Goal: Contribute content: Add original content to the website for others to see

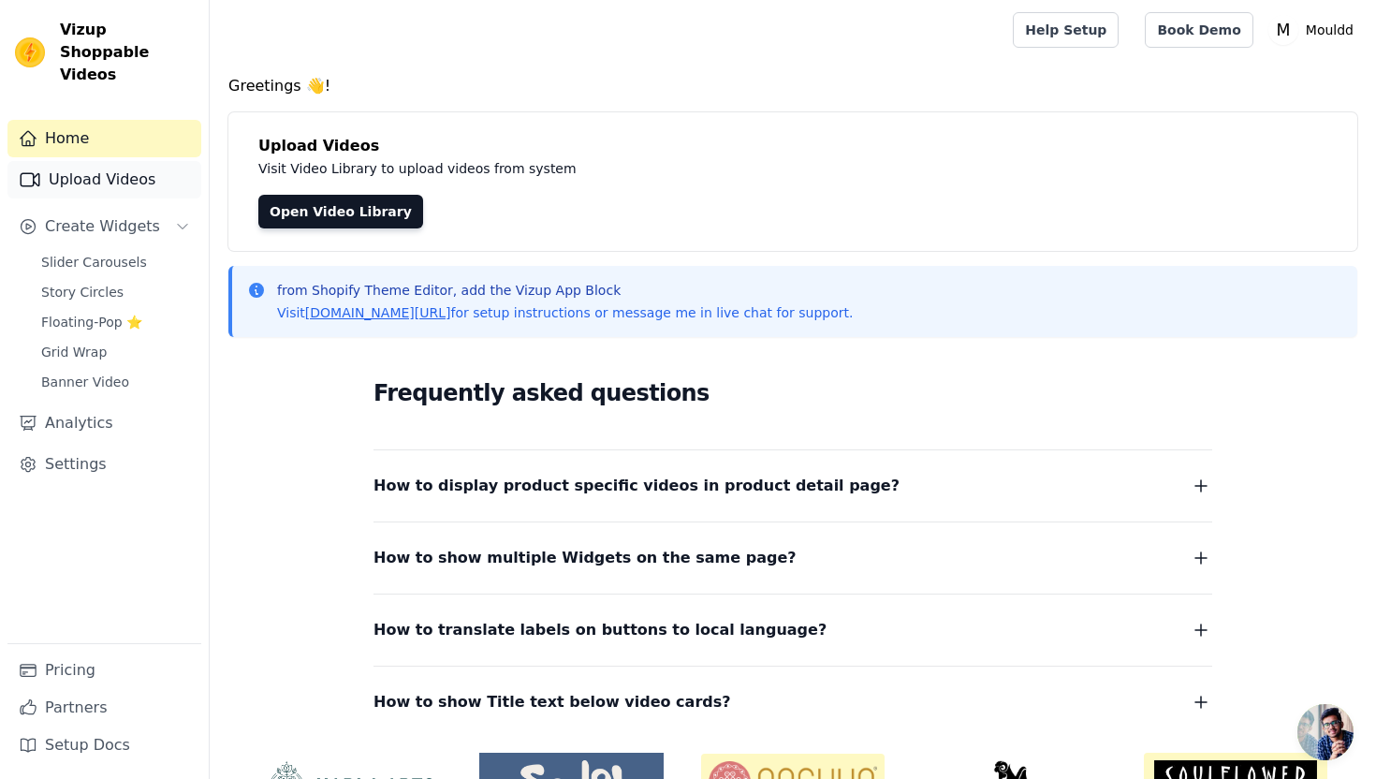
click at [130, 161] on link "Upload Videos" at bounding box center [104, 179] width 194 height 37
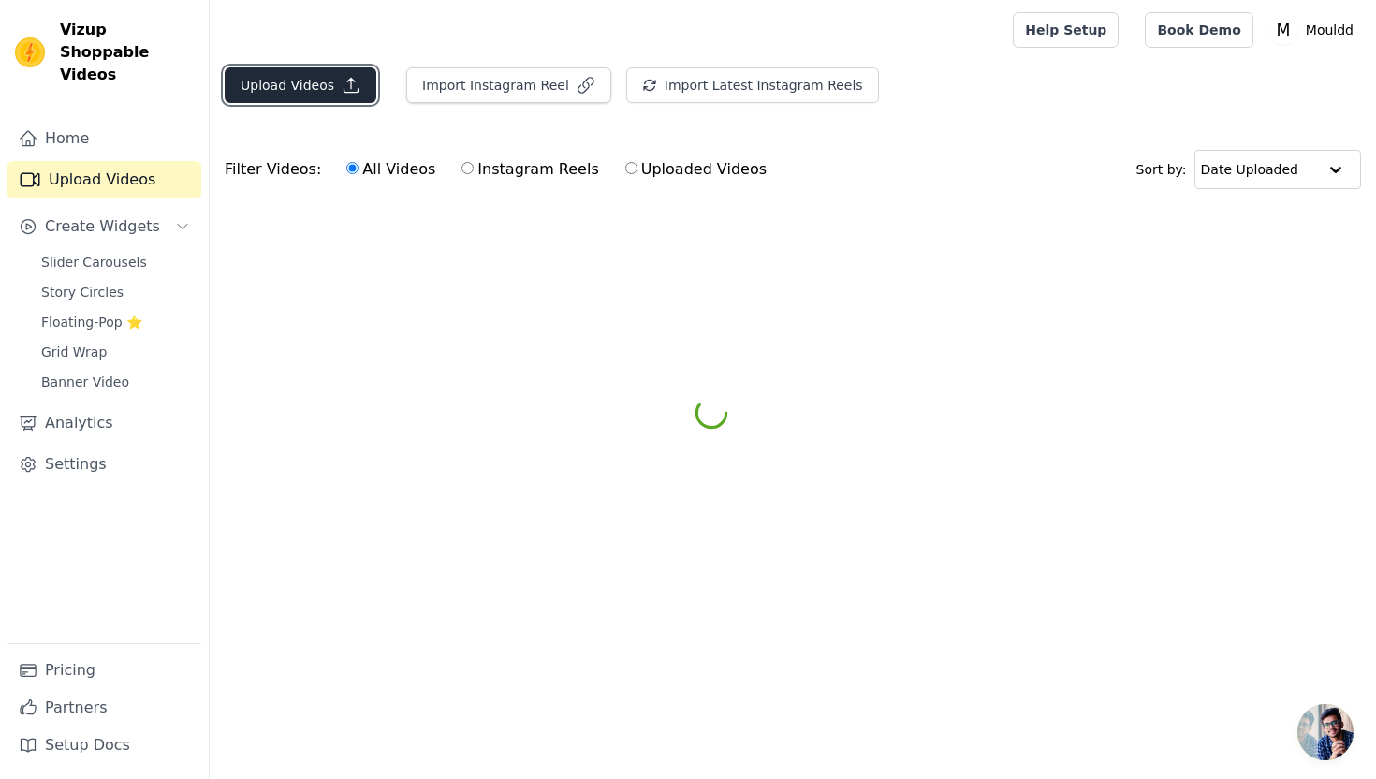
click at [340, 95] on button "Upload Videos" at bounding box center [301, 85] width 152 height 36
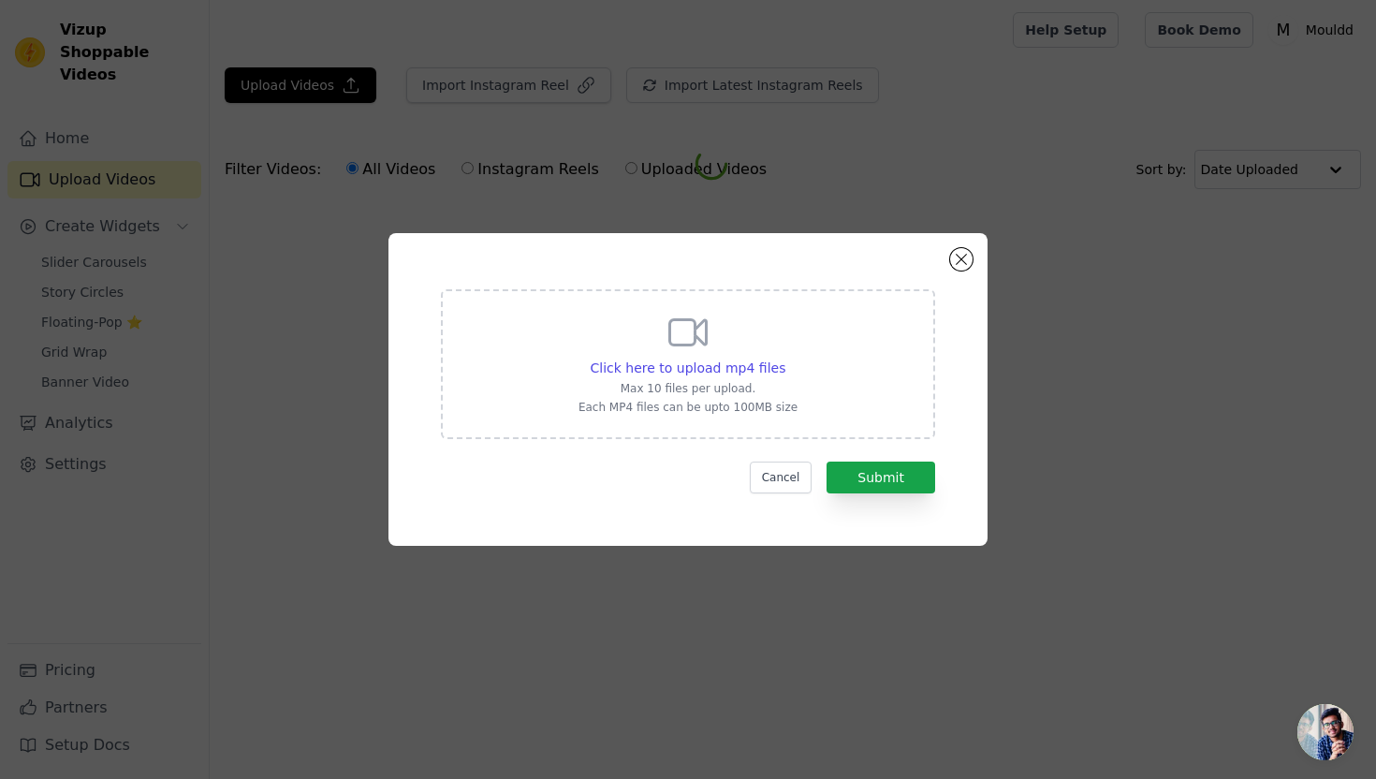
click at [557, 349] on div "Click here to upload mp4 files Max 10 files per upload. Each MP4 files can be u…" at bounding box center [688, 364] width 494 height 150
click at [785, 358] on input "Click here to upload mp4 files Max 10 files per upload. Each MP4 files can be u…" at bounding box center [785, 358] width 1 height 1
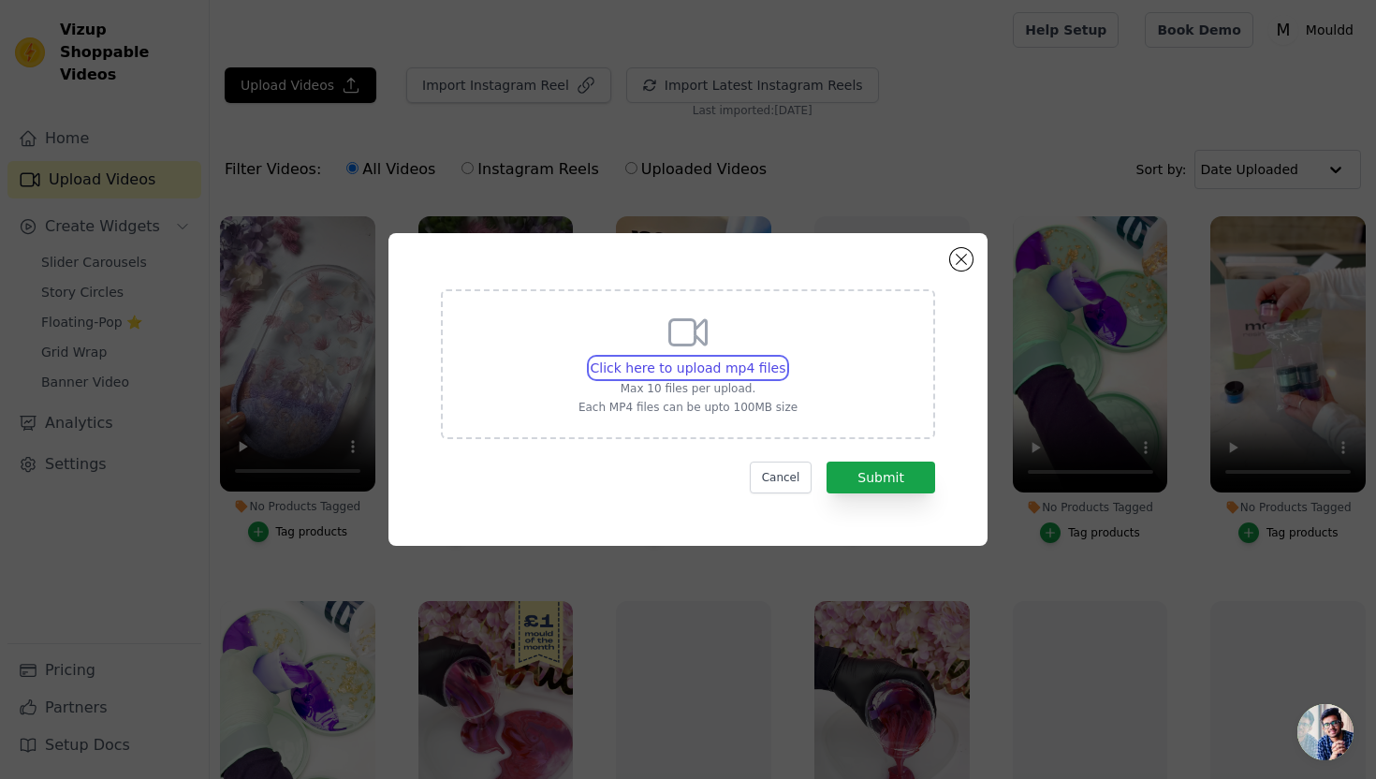
type input "C:\fakepath\flower vase.mp4"
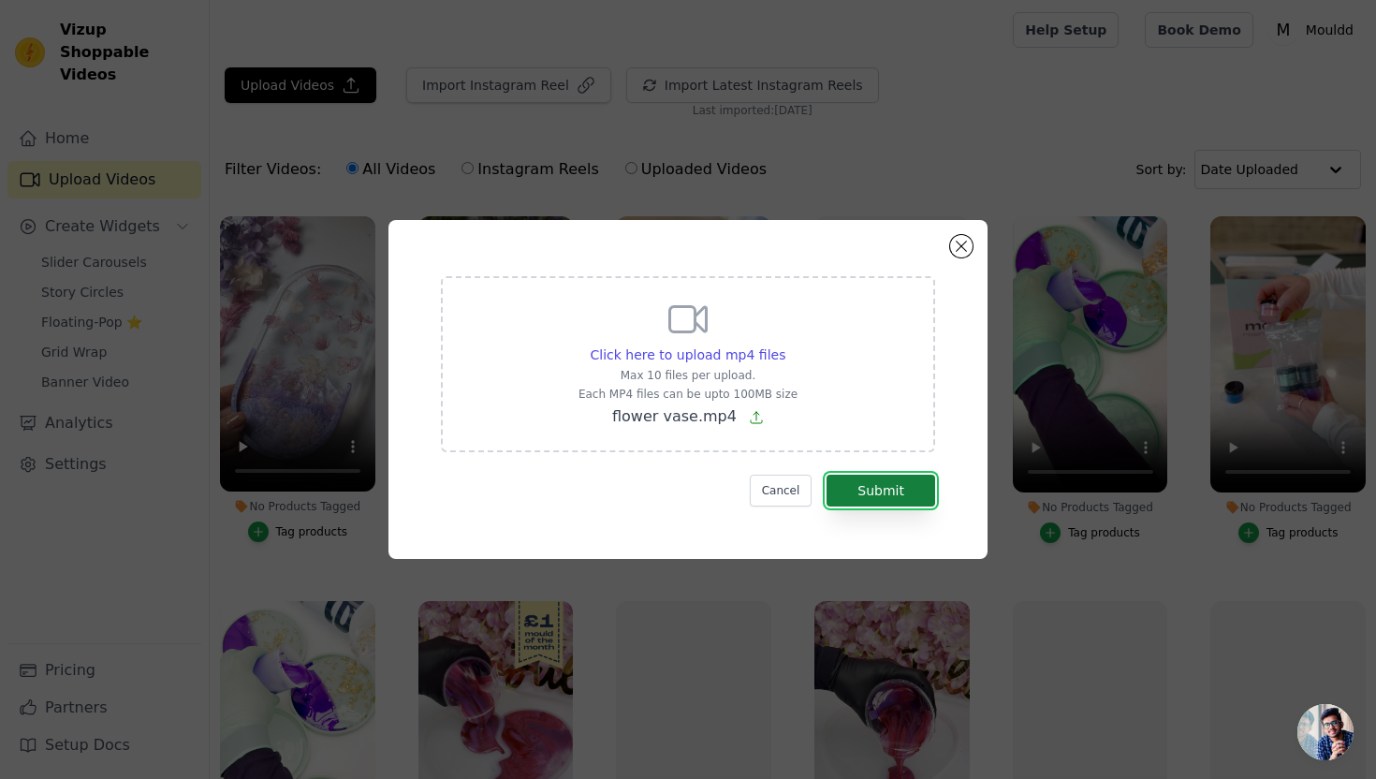
click at [885, 493] on button "Submit" at bounding box center [881, 491] width 109 height 32
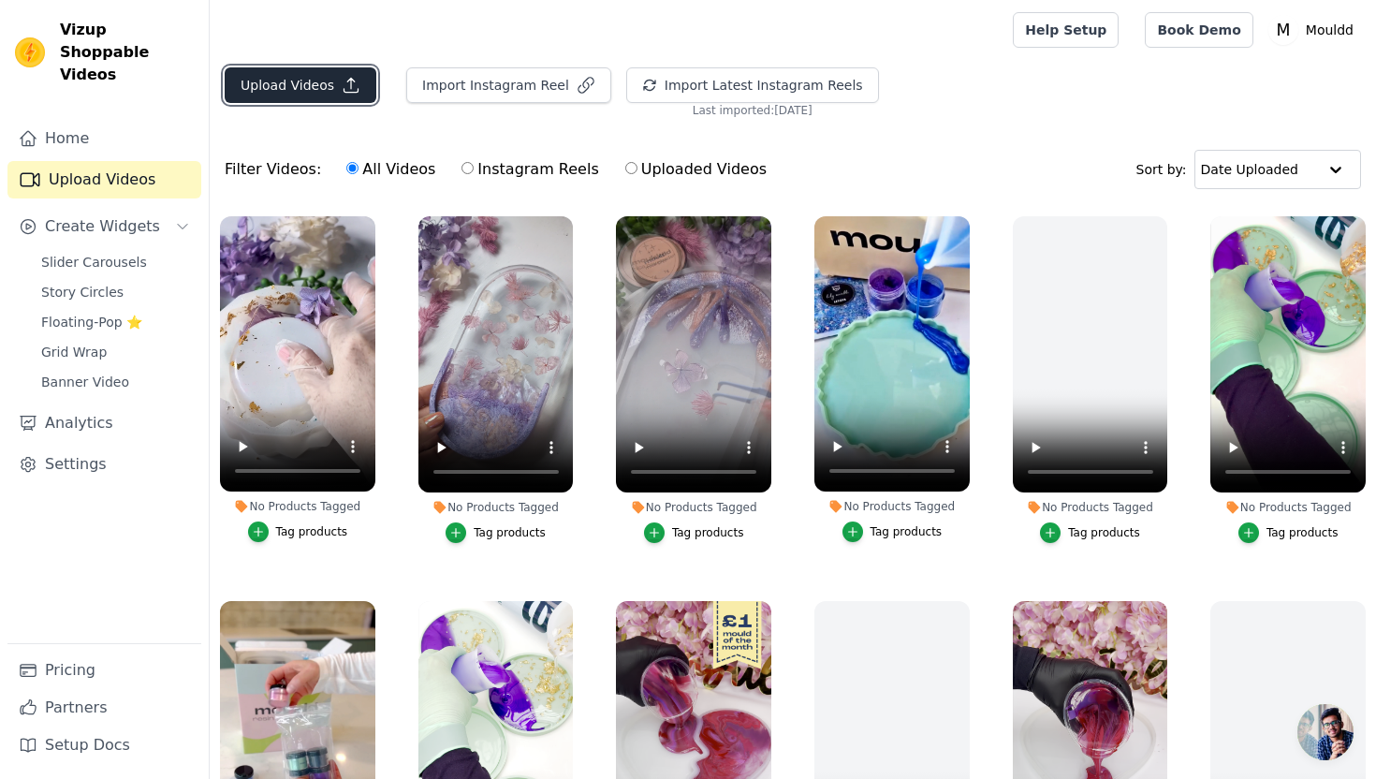
click at [325, 83] on button "Upload Videos" at bounding box center [301, 85] width 152 height 36
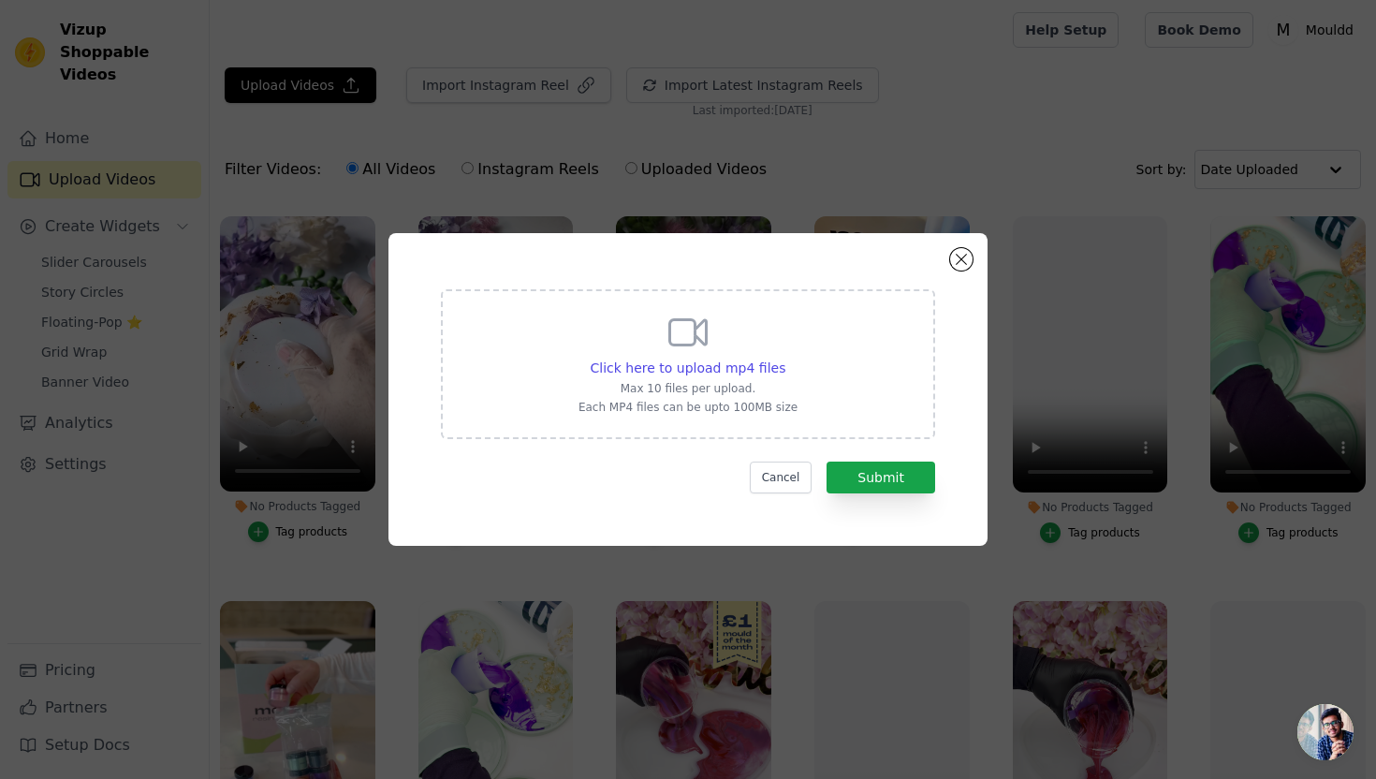
click at [567, 346] on div "Click here to upload mp4 files Max 10 files per upload. Each MP4 files can be u…" at bounding box center [688, 364] width 494 height 150
click at [785, 358] on input "Click here to upload mp4 files Max 10 files per upload. Each MP4 files can be u…" at bounding box center [785, 358] width 1 height 1
type input "C:\fakepath\flower vase reveal.mp4"
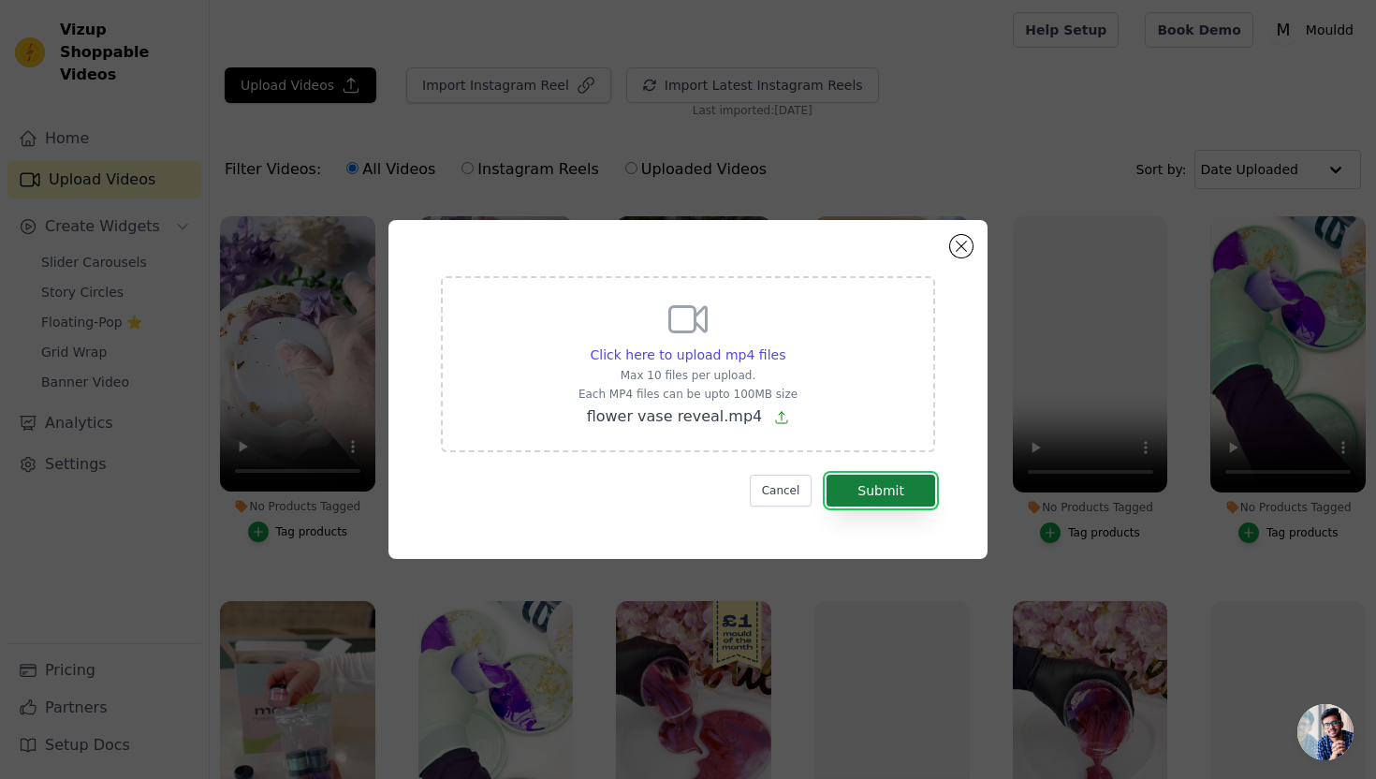
click at [916, 504] on button "Submit" at bounding box center [881, 491] width 109 height 32
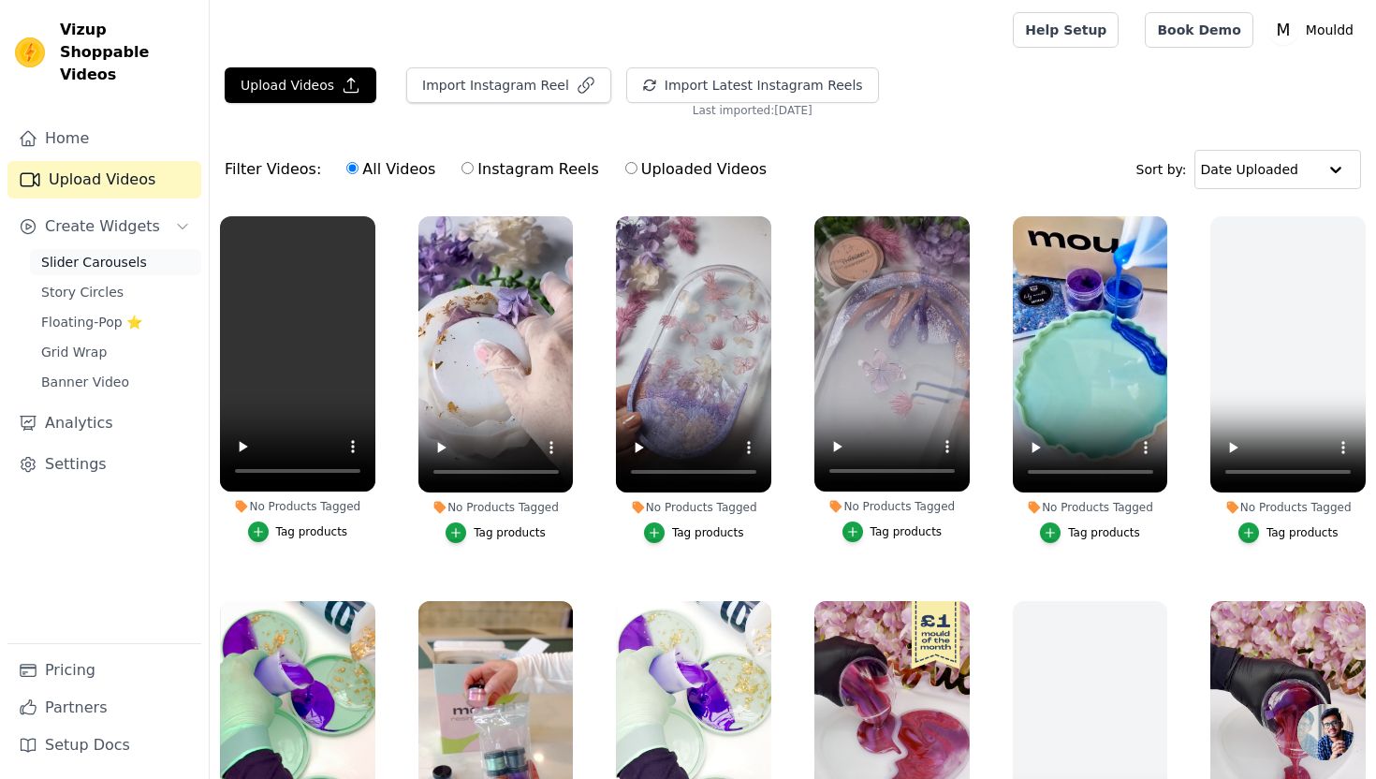
click at [153, 249] on link "Slider Carousels" at bounding box center [115, 262] width 171 height 26
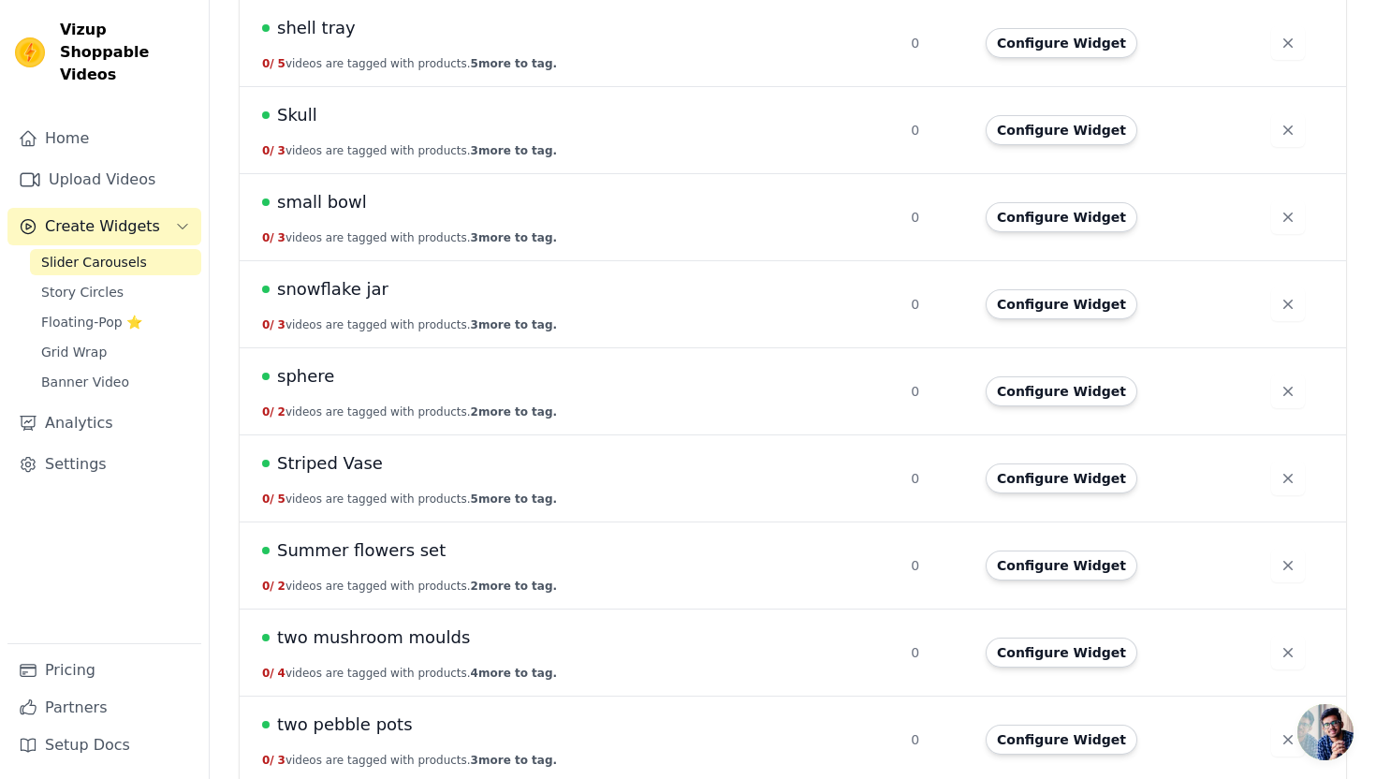
scroll to position [3288, 0]
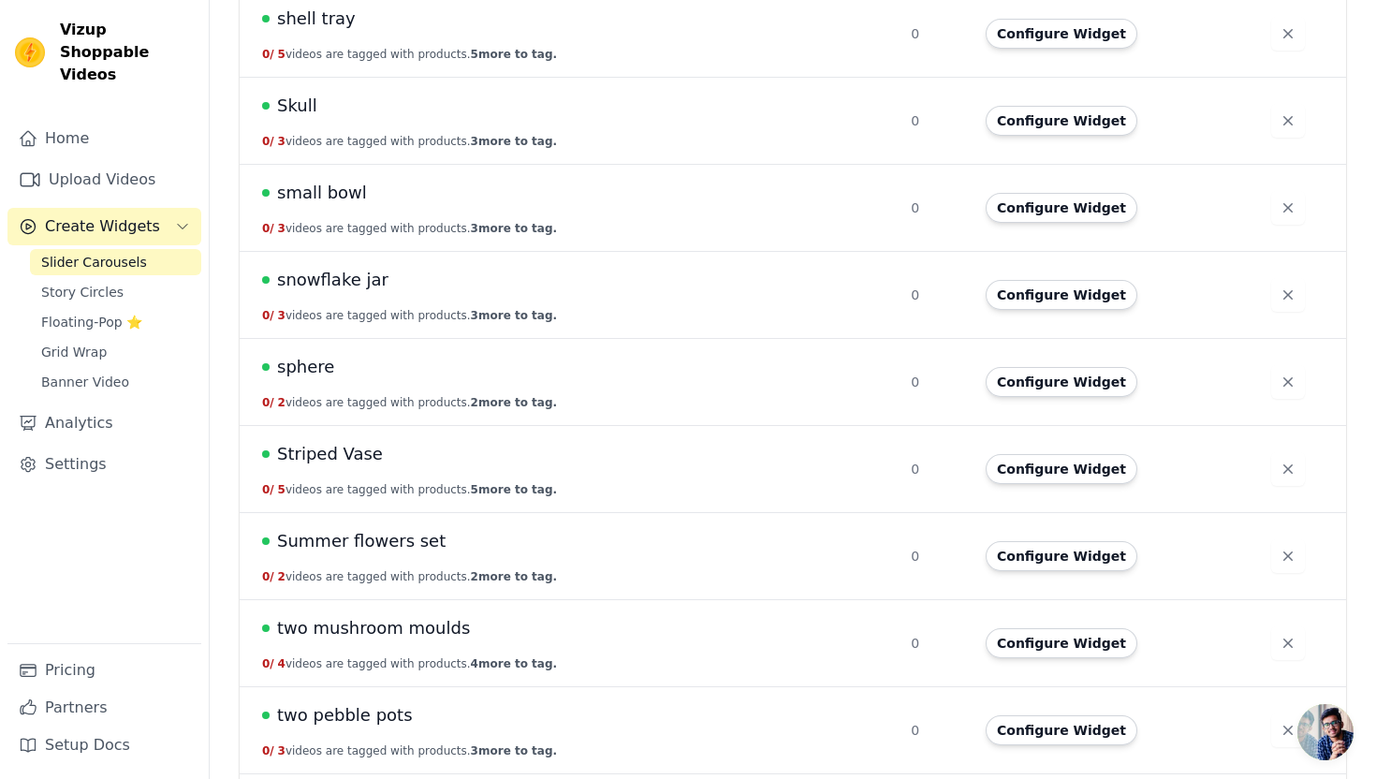
click at [389, 541] on span "Summer flowers set" at bounding box center [361, 541] width 169 height 26
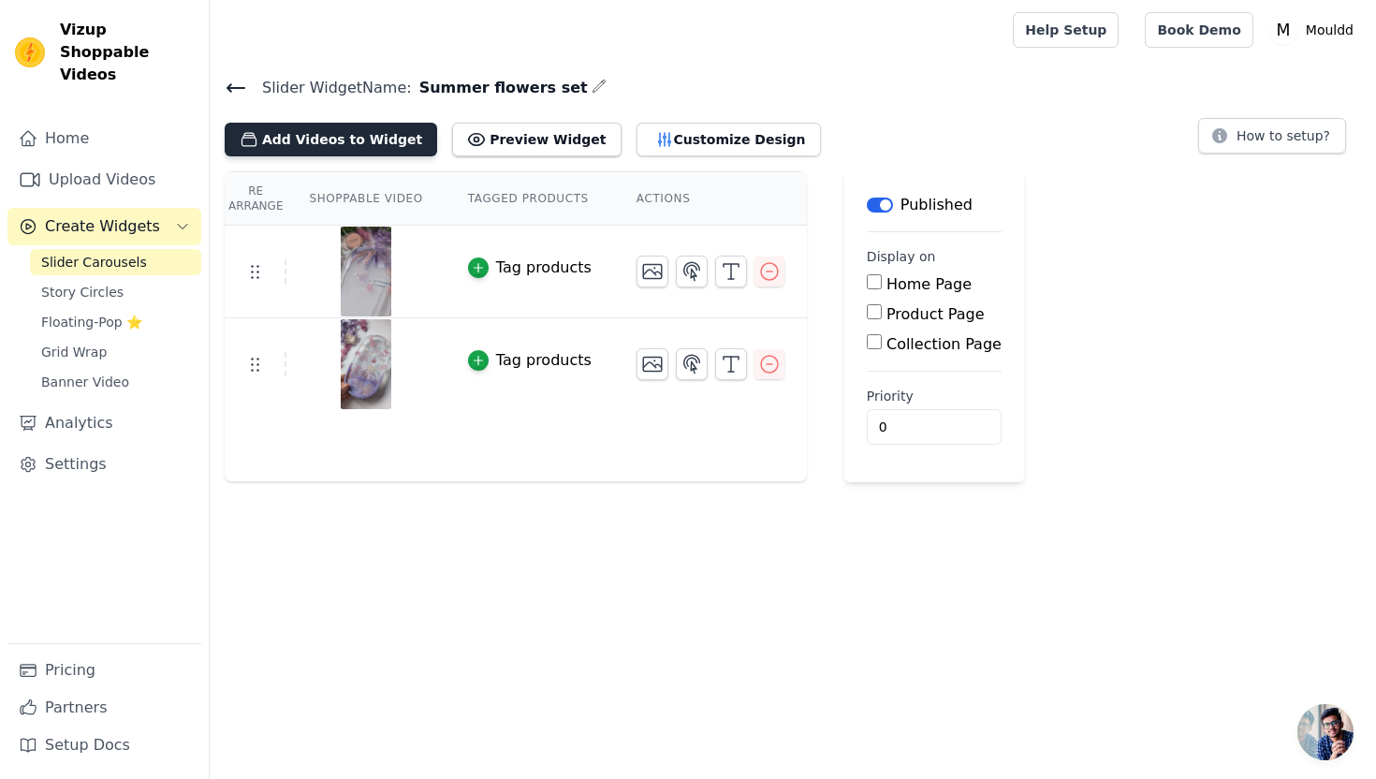
click at [370, 134] on button "Add Videos to Widget" at bounding box center [331, 140] width 213 height 34
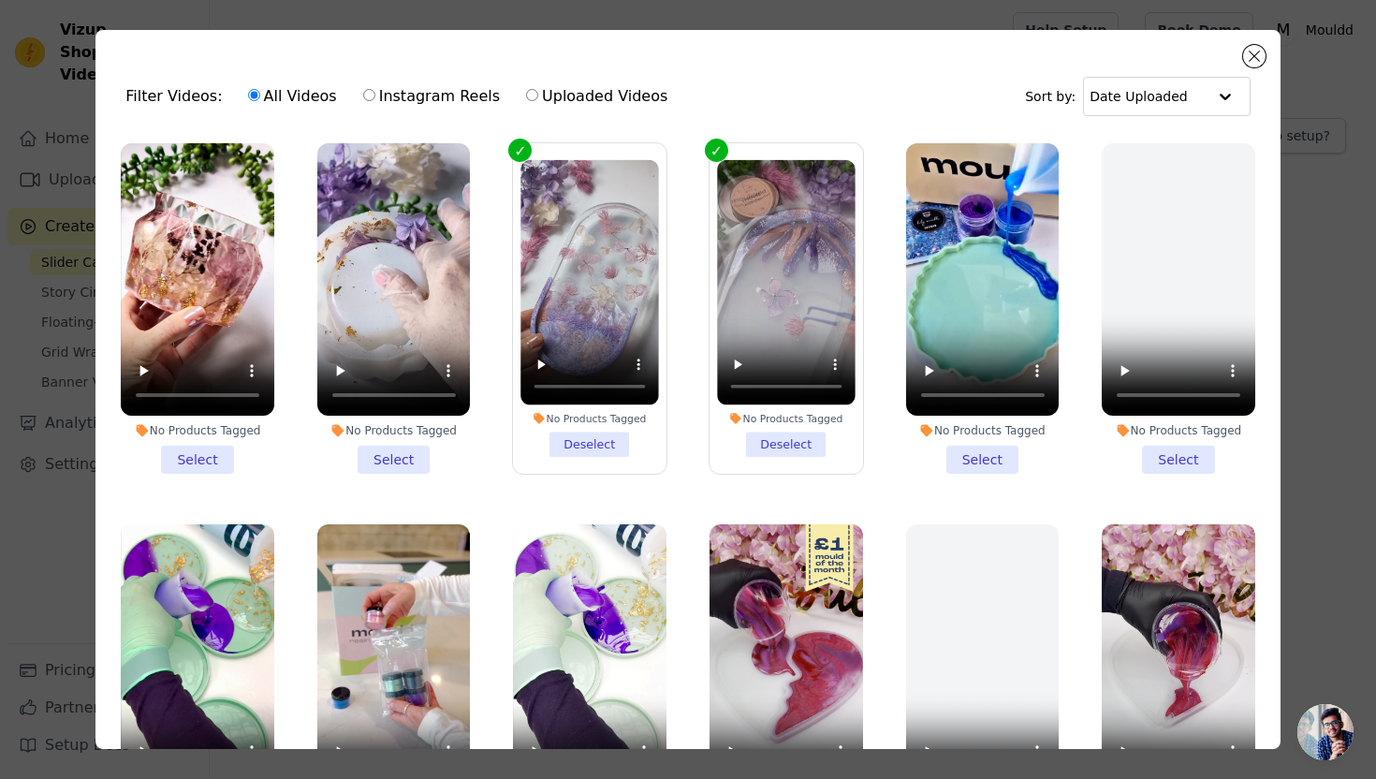
click at [382, 456] on li "No Products Tagged Select" at bounding box center [394, 308] width 154 height 330
click at [0, 0] on input "No Products Tagged Select" at bounding box center [0, 0] width 0 height 0
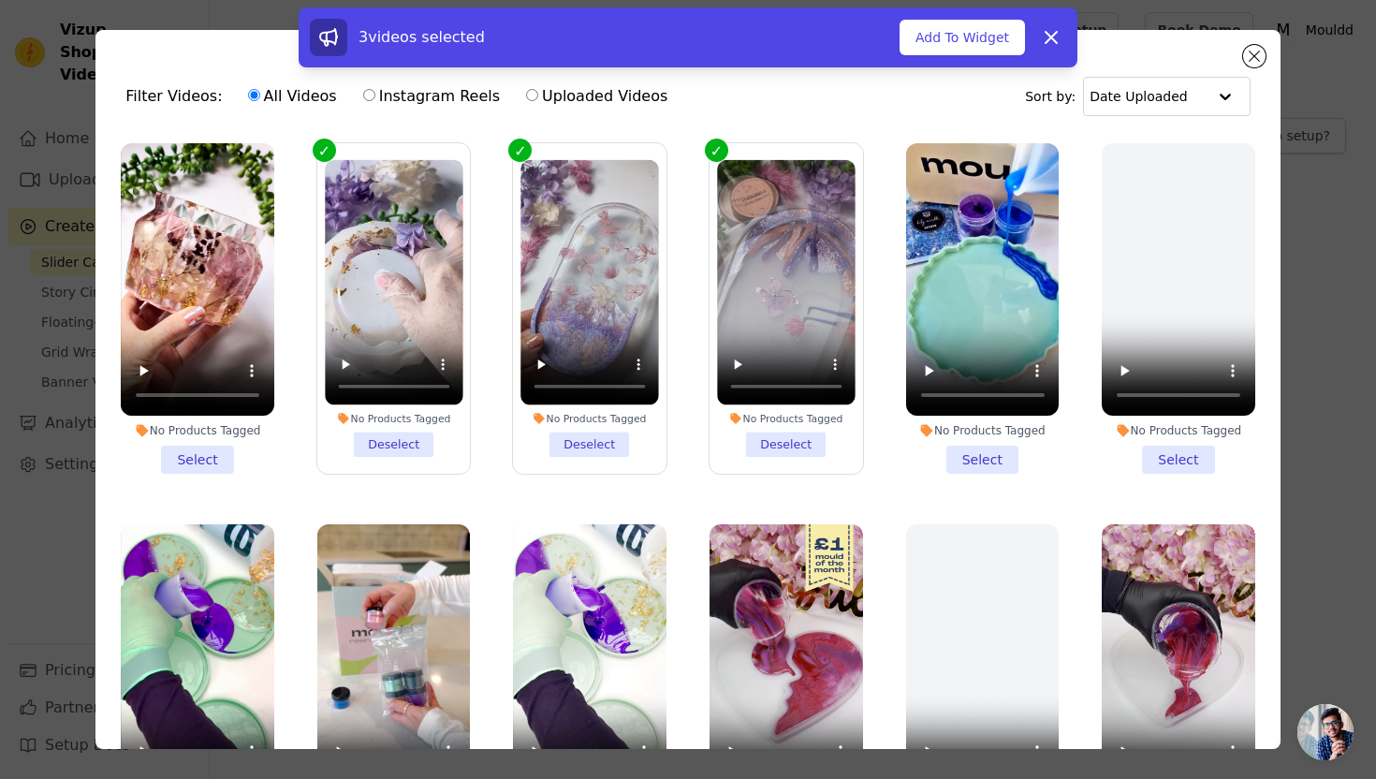
click at [194, 455] on li "No Products Tagged Select" at bounding box center [198, 308] width 154 height 330
click at [0, 0] on input "No Products Tagged Select" at bounding box center [0, 0] width 0 height 0
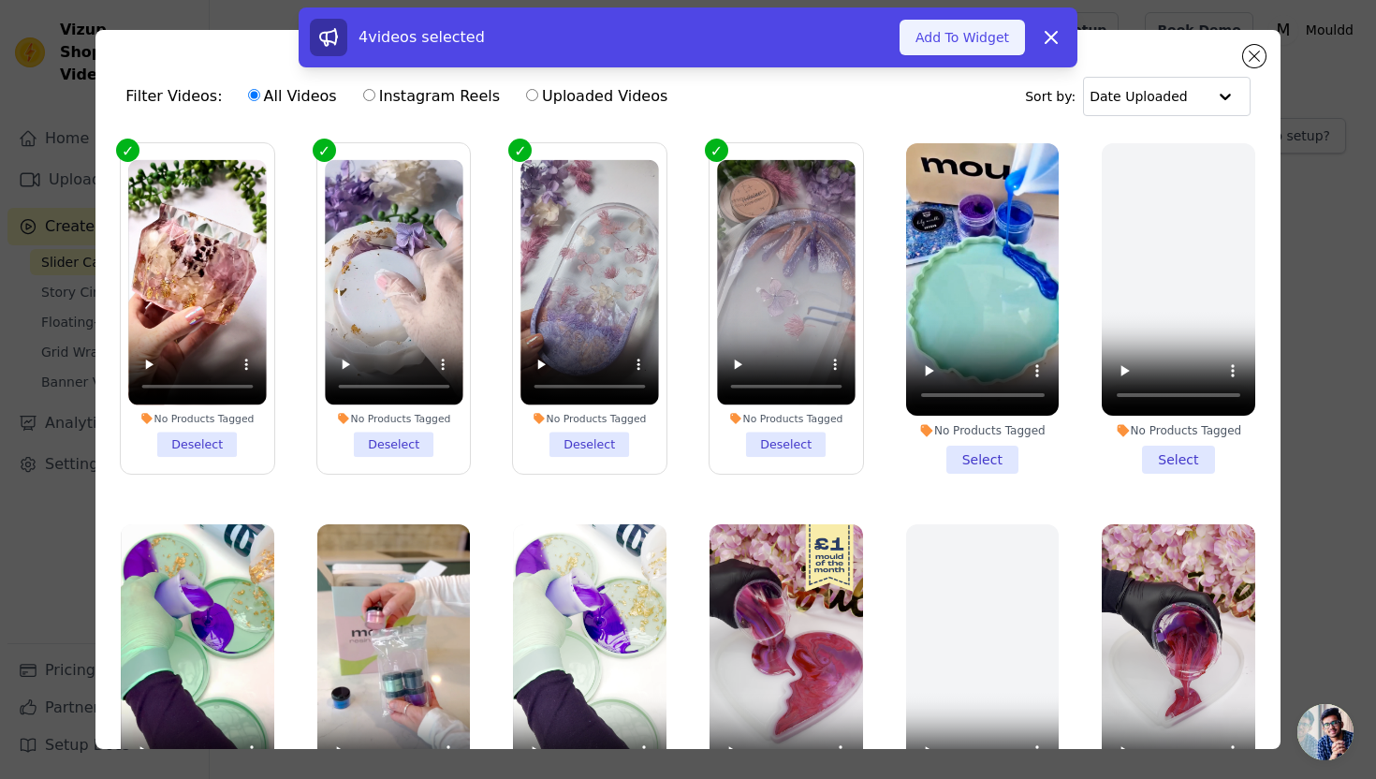
click at [944, 41] on button "Add To Widget" at bounding box center [962, 38] width 125 height 36
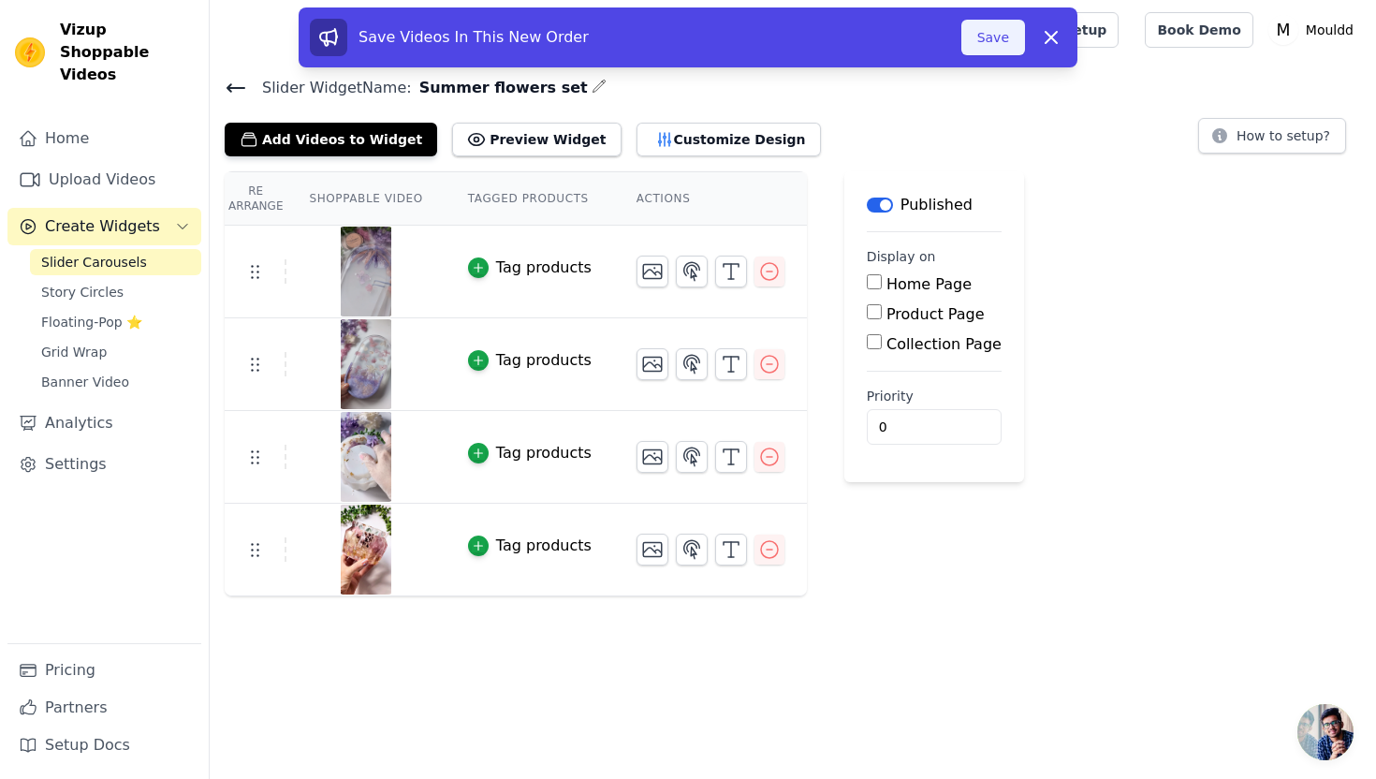
click at [976, 42] on button "Save" at bounding box center [993, 38] width 64 height 36
